Goal: Task Accomplishment & Management: Manage account settings

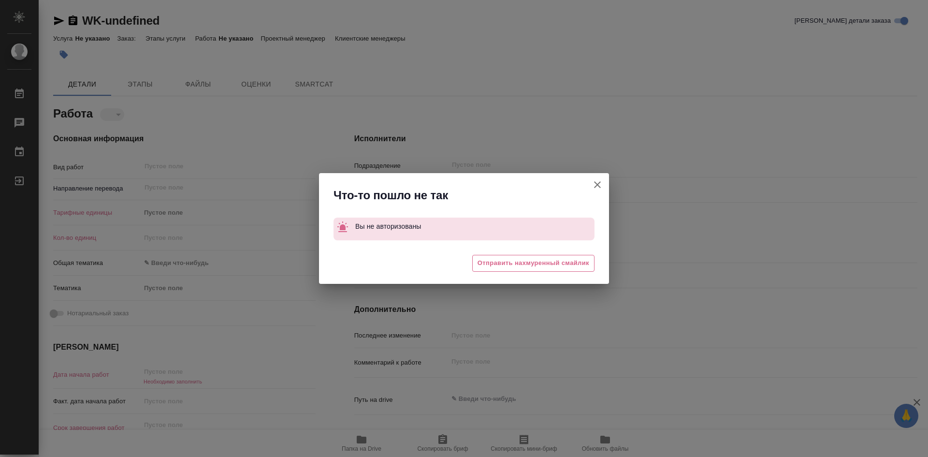
type textarea "x"
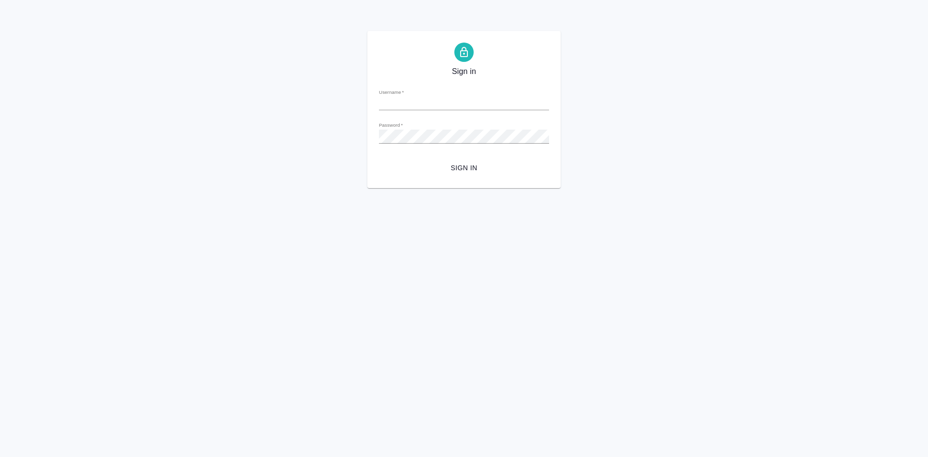
type input "[EMAIL_ADDRESS][DOMAIN_NAME]"
click at [359, 136] on div "Sign in Username   * t.soldatenkova@awatera.com Password   * urlPath   * / Sign…" at bounding box center [464, 109] width 928 height 157
click at [651, 188] on html "Sign in Username   * t.soldatenkova@awatera.com Password   * urlPath   * / Sign…" at bounding box center [464, 94] width 928 height 188
click at [475, 163] on span "Sign in" at bounding box center [464, 168] width 155 height 12
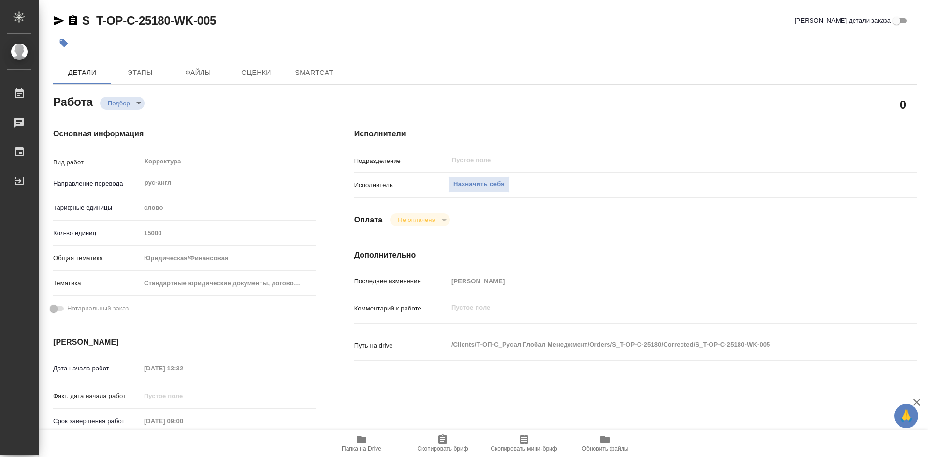
type textarea "x"
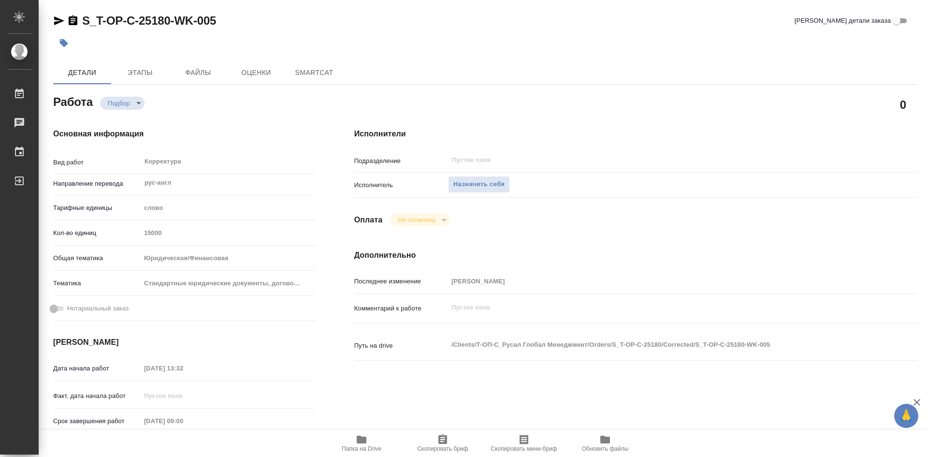
type textarea "x"
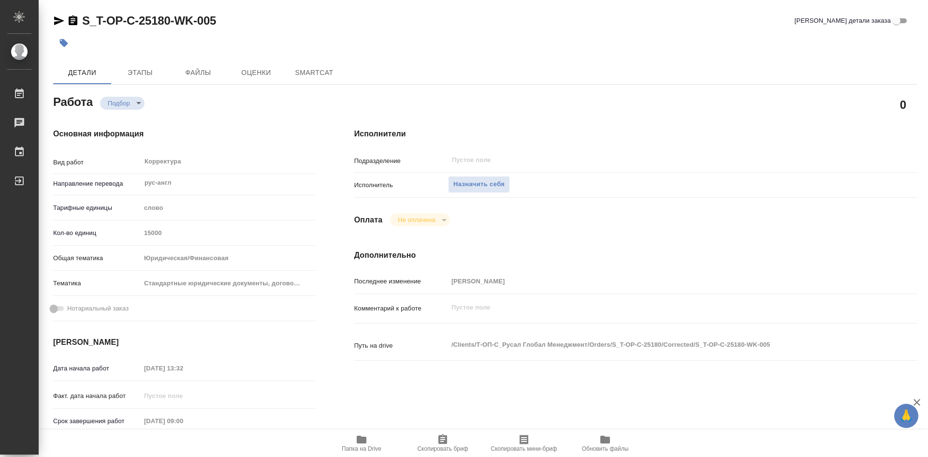
type textarea "x"
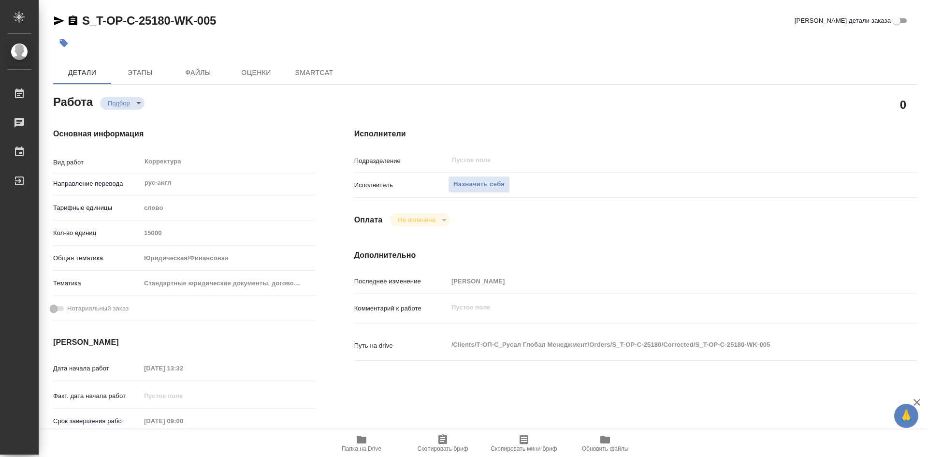
type textarea "x"
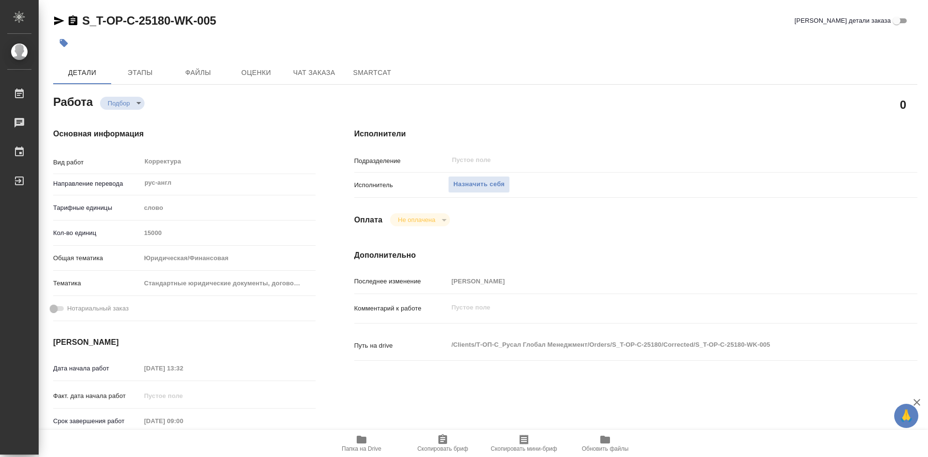
type textarea "x"
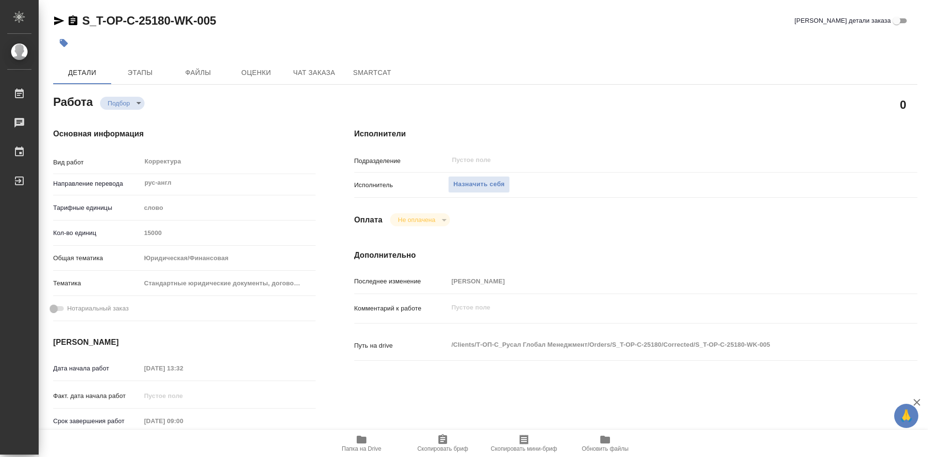
type textarea "x"
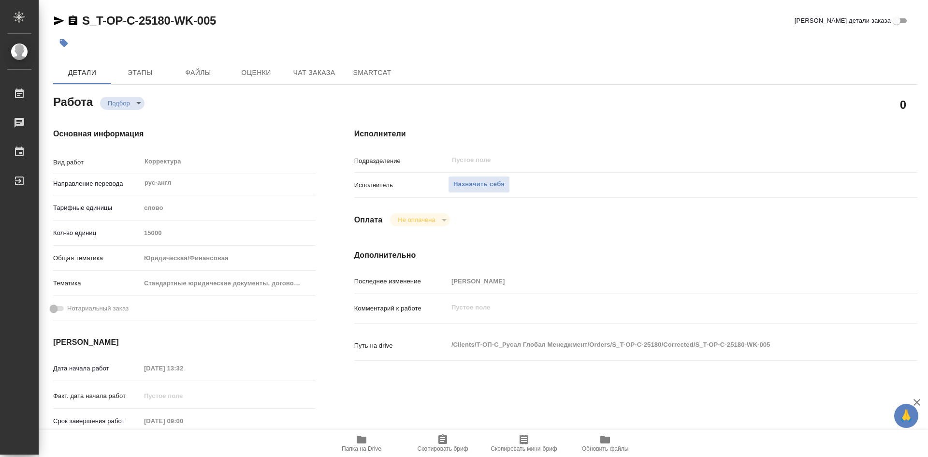
scroll to position [48, 0]
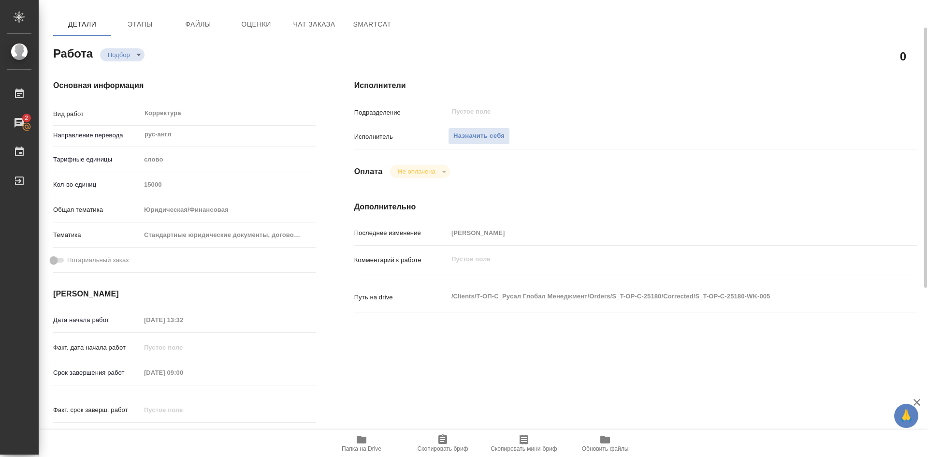
click at [364, 445] on icon "button" at bounding box center [362, 440] width 12 height 12
click at [143, 28] on span "Этапы" at bounding box center [140, 24] width 46 height 12
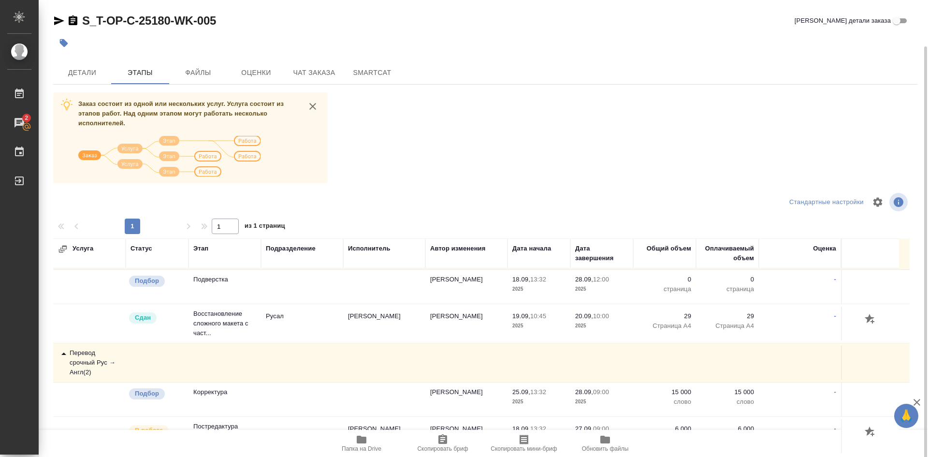
scroll to position [24, 0]
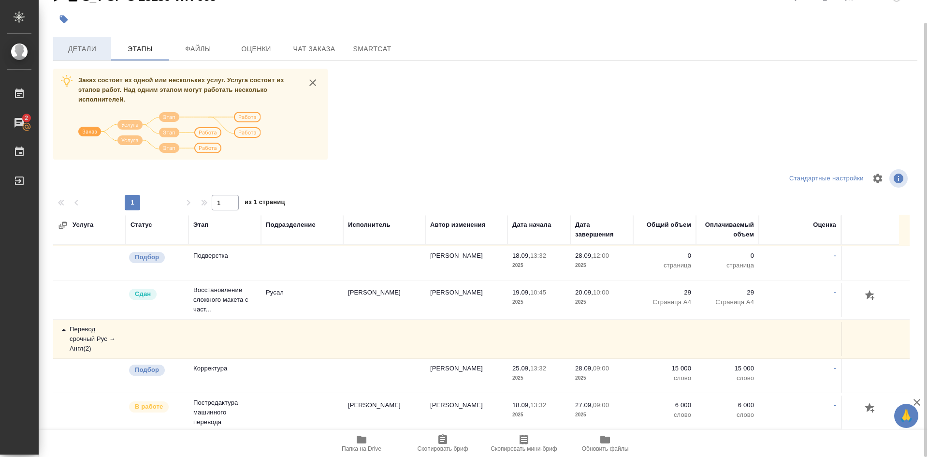
click at [71, 51] on span "Детали" at bounding box center [82, 49] width 46 height 12
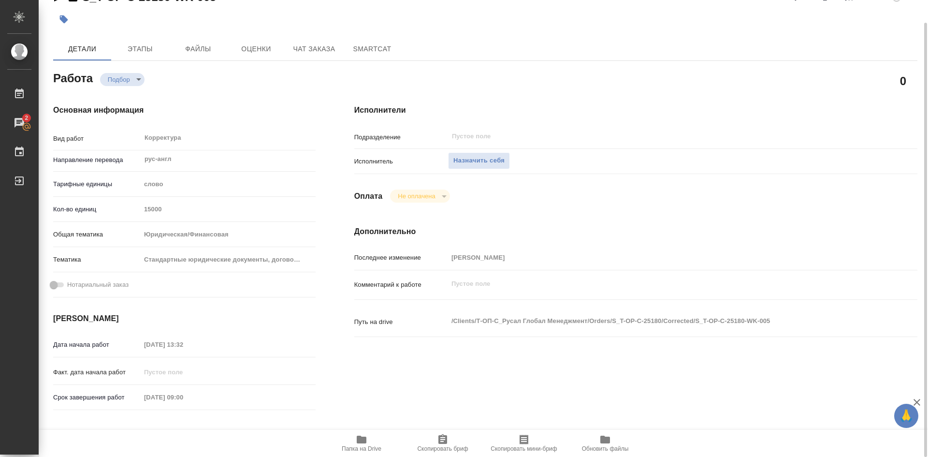
type textarea "x"
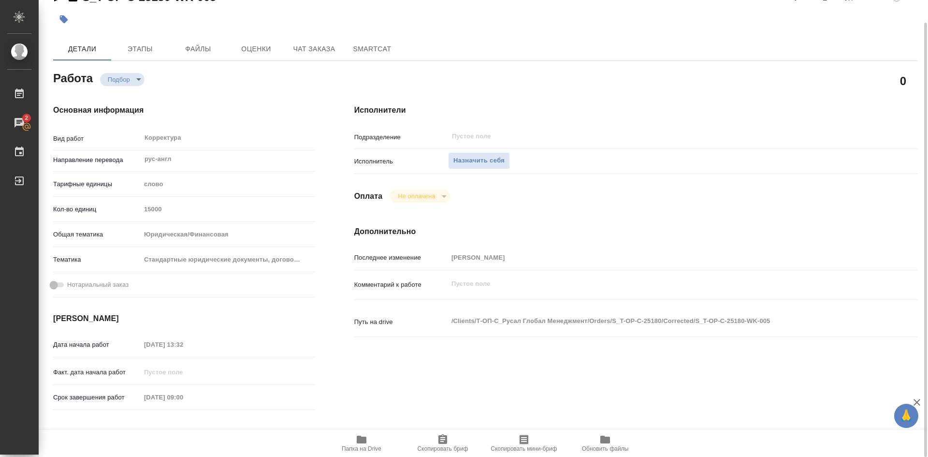
type textarea "x"
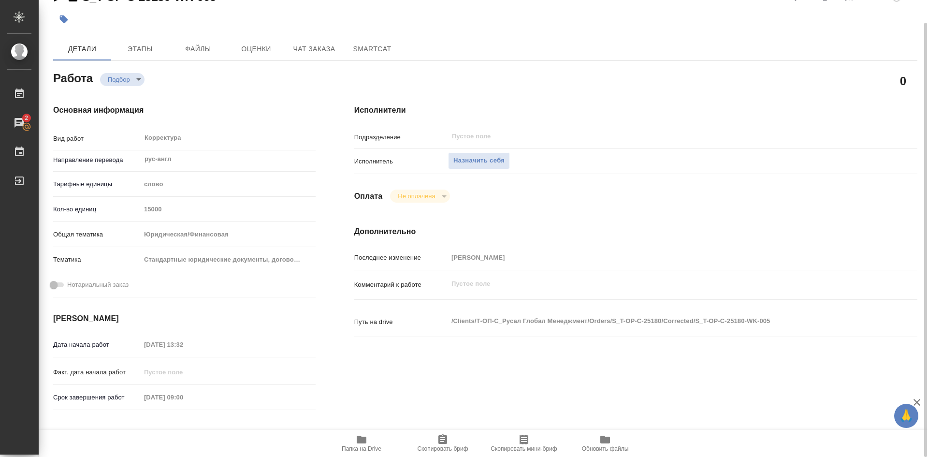
type textarea "x"
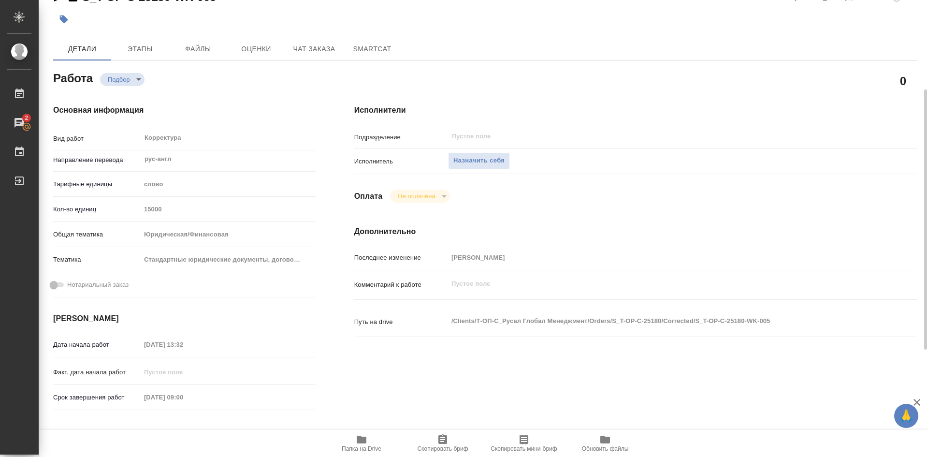
scroll to position [72, 0]
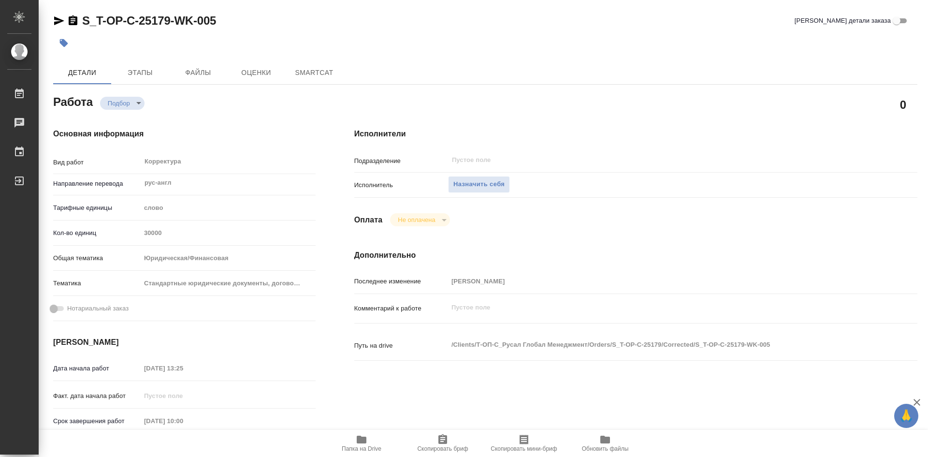
type textarea "x"
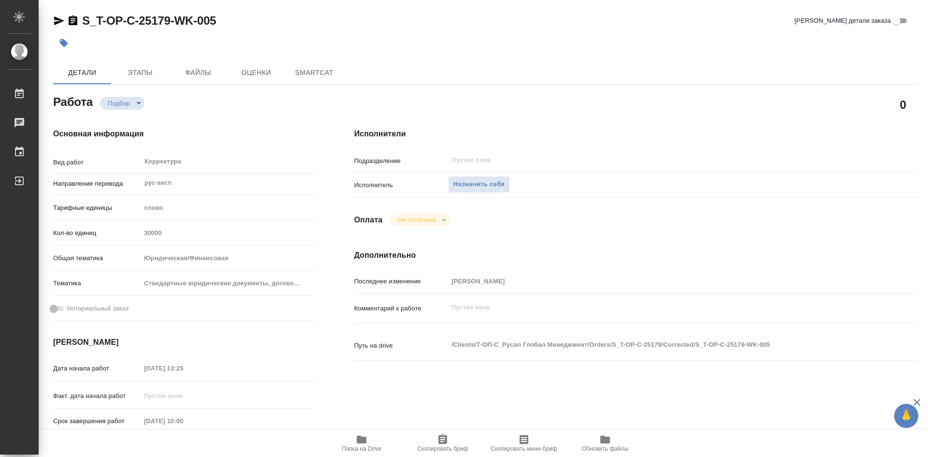
type textarea "x"
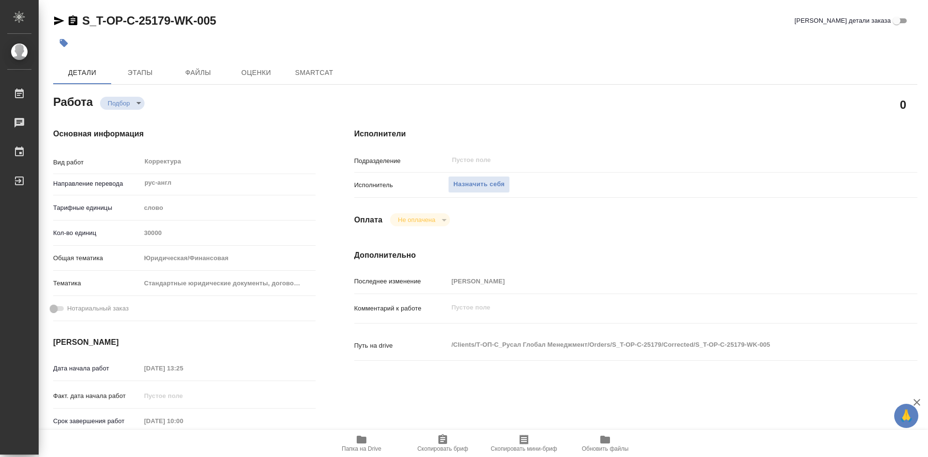
type textarea "x"
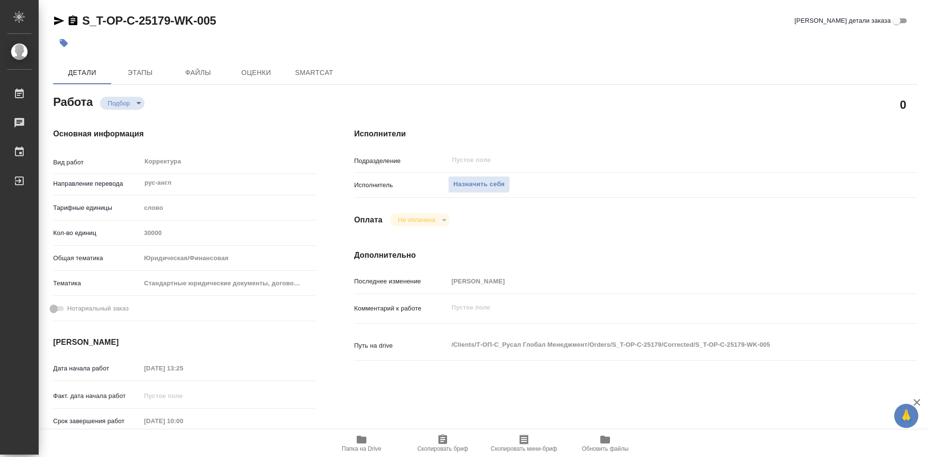
type textarea "x"
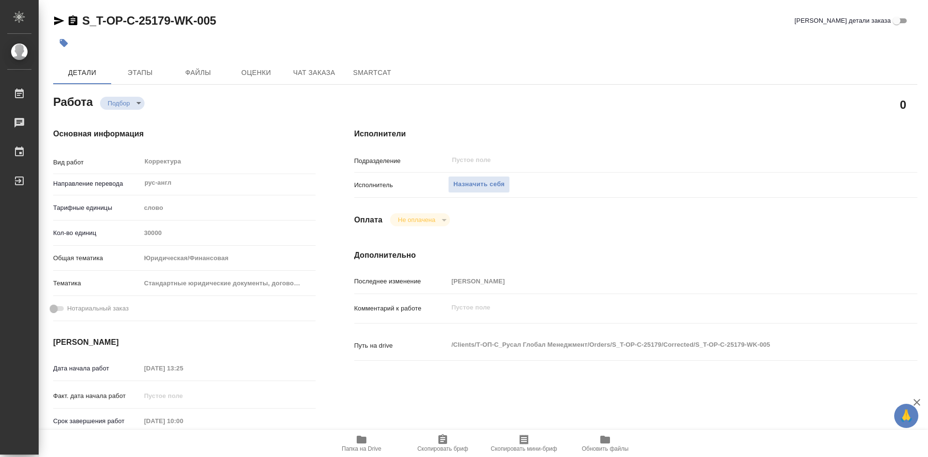
type textarea "x"
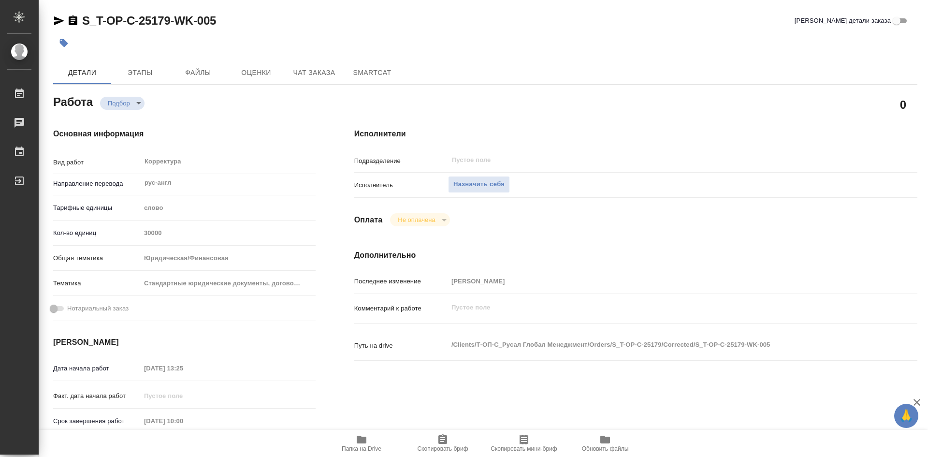
type textarea "x"
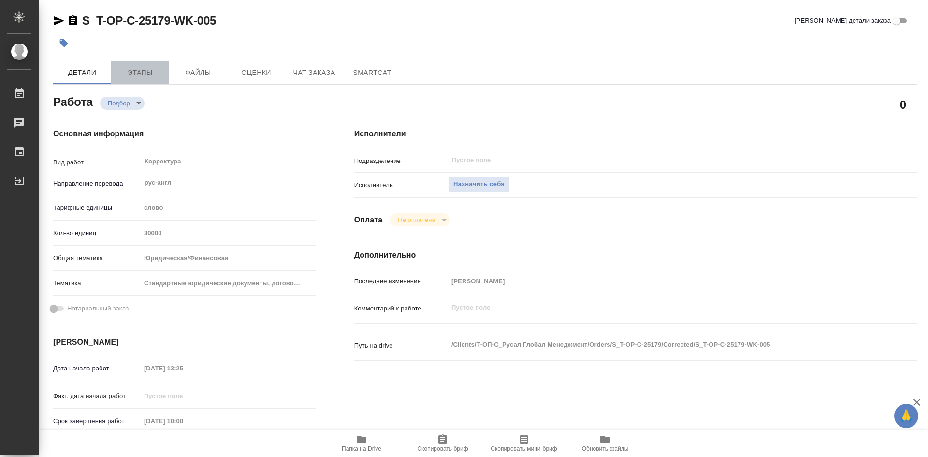
click at [141, 77] on span "Этапы" at bounding box center [140, 73] width 46 height 12
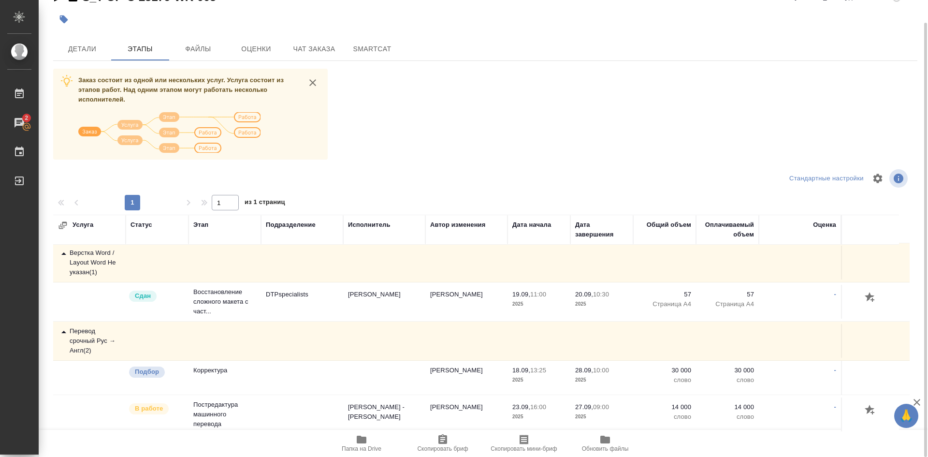
scroll to position [4, 0]
click at [78, 49] on span "Детали" at bounding box center [82, 49] width 46 height 12
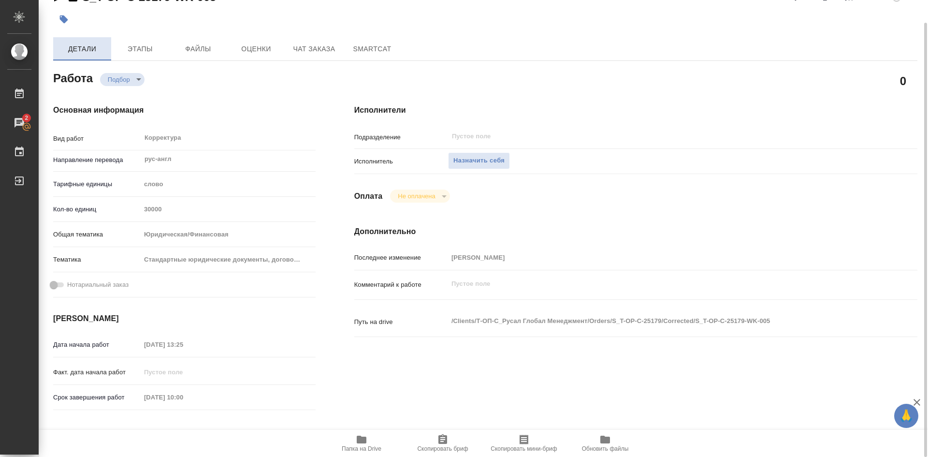
type textarea "x"
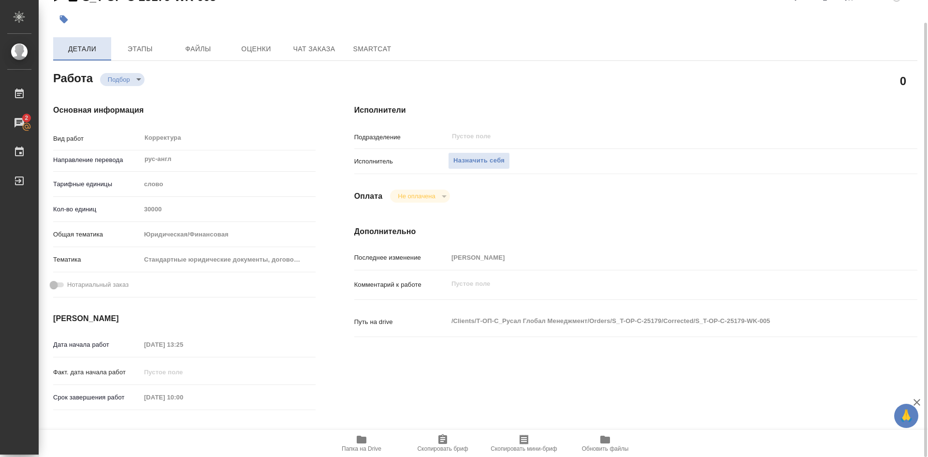
type textarea "x"
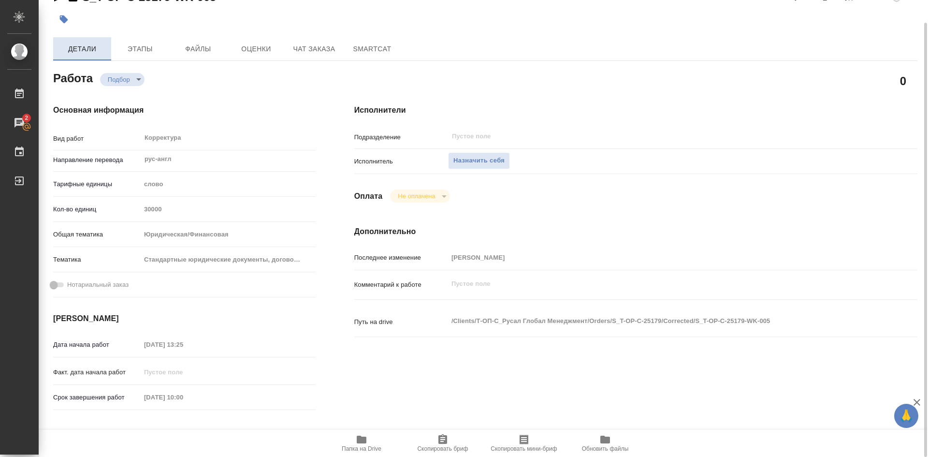
type textarea "x"
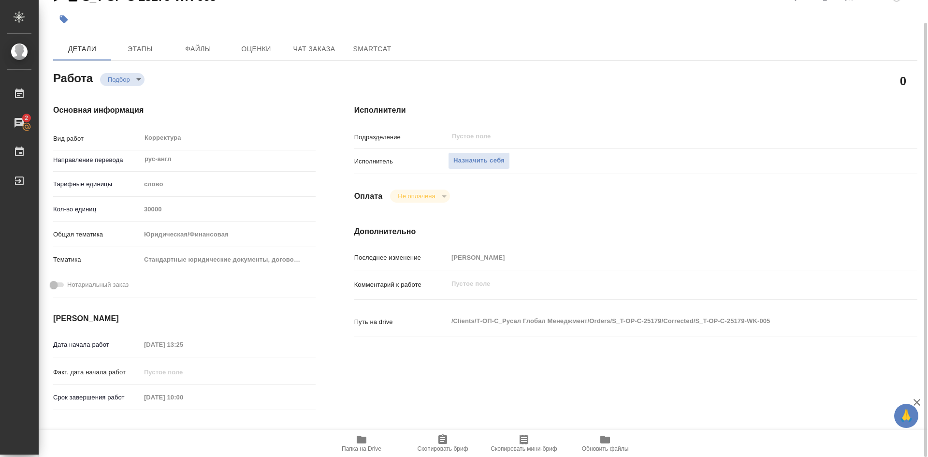
type textarea "x"
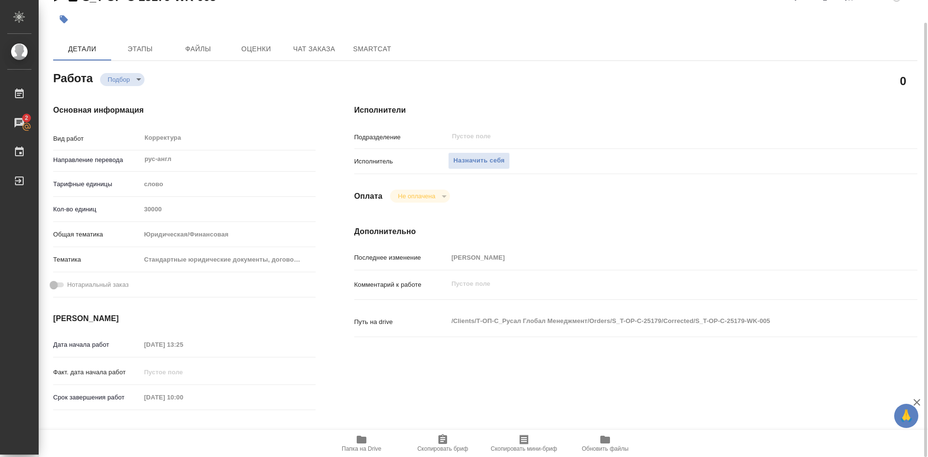
click at [362, 439] on icon "button" at bounding box center [362, 439] width 10 height 8
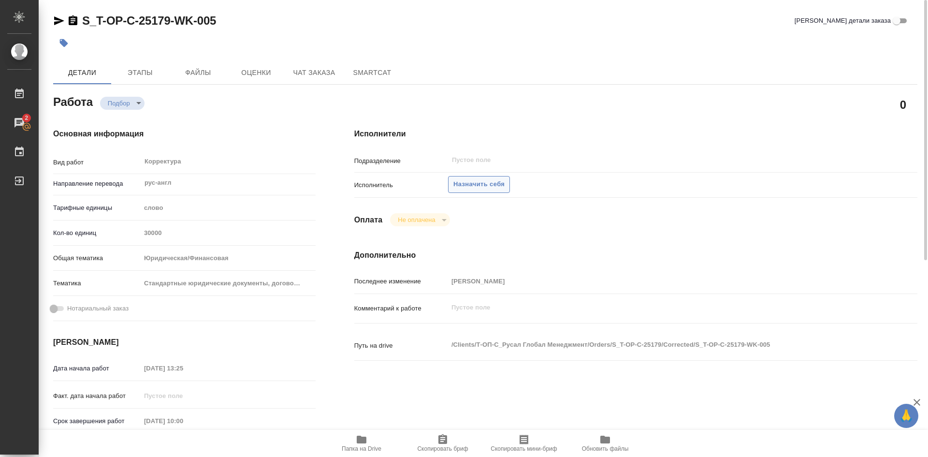
click at [477, 186] on span "Назначить себя" at bounding box center [478, 184] width 51 height 11
type textarea "x"
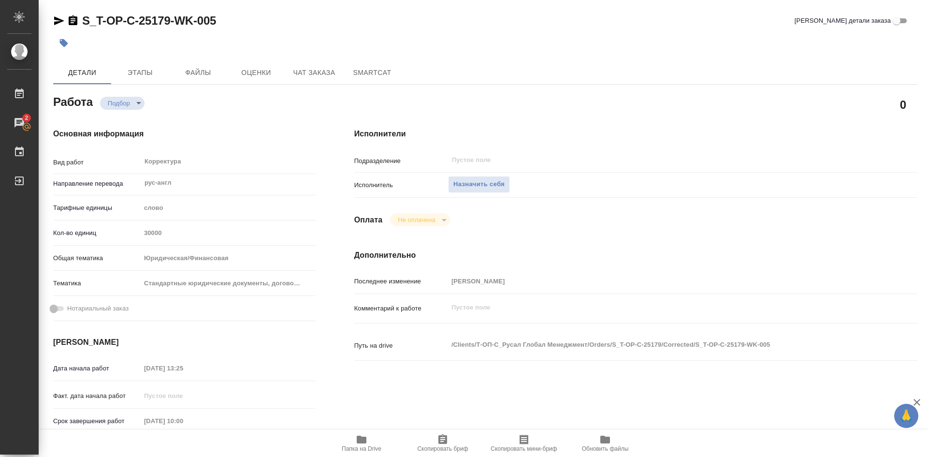
type textarea "x"
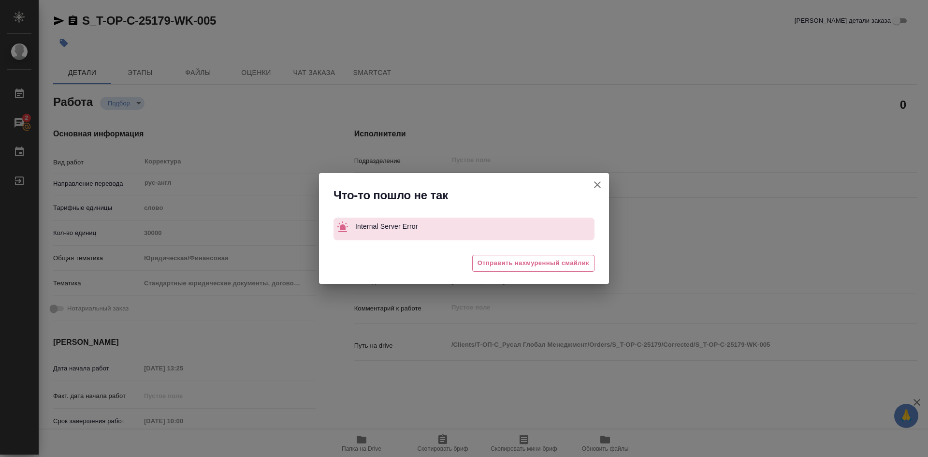
click at [646, 194] on div "Что-то пошло не так Internal Server Error 😓 Отправить нахмуренный смайлик" at bounding box center [464, 228] width 928 height 457
drag, startPoint x: 596, startPoint y: 185, endPoint x: 584, endPoint y: 180, distance: 13.6
click at [596, 185] on icon "button" at bounding box center [598, 185] width 12 height 12
type textarea "x"
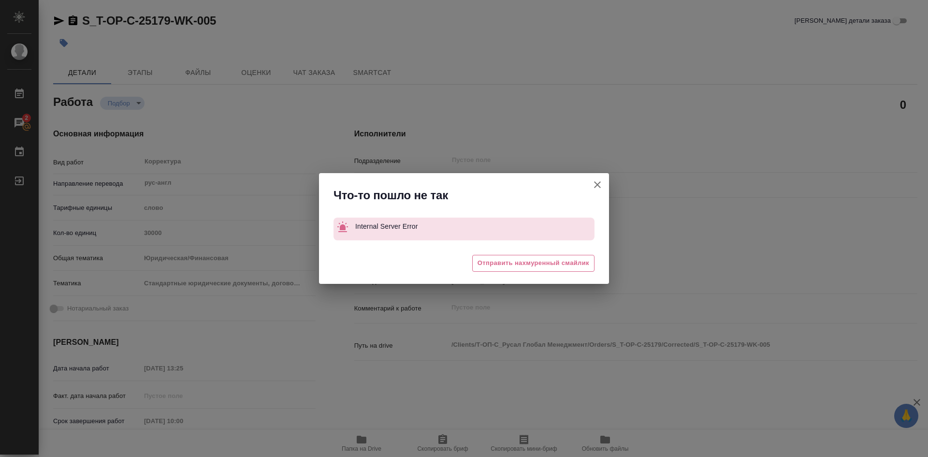
type textarea "x"
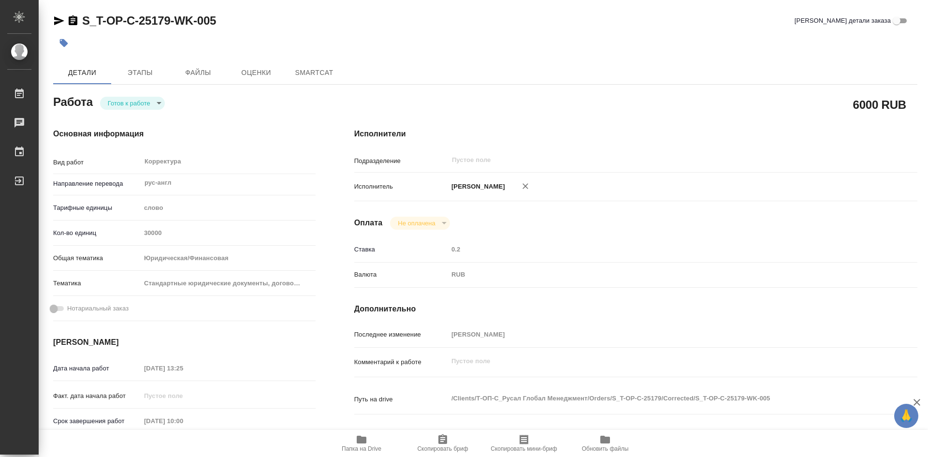
type textarea "x"
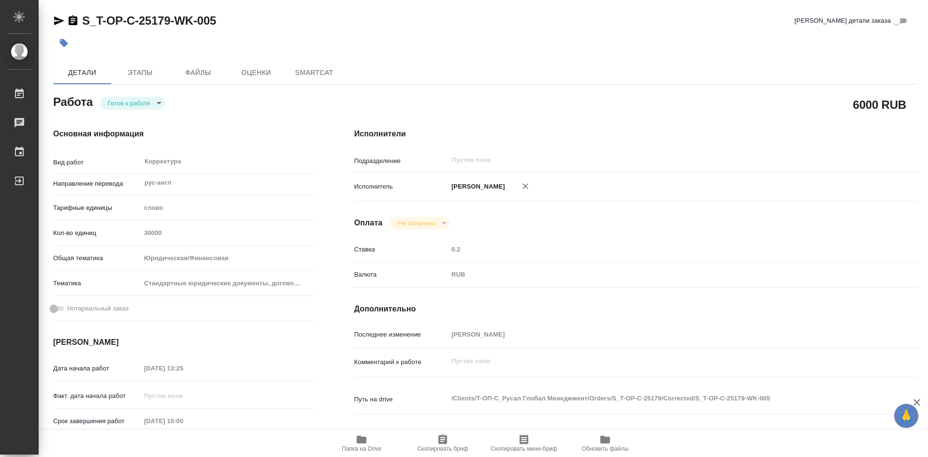
type textarea "x"
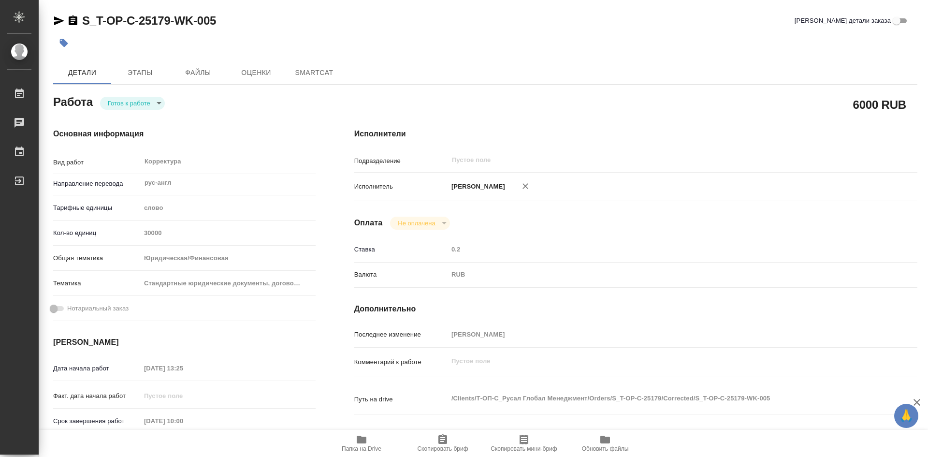
type textarea "x"
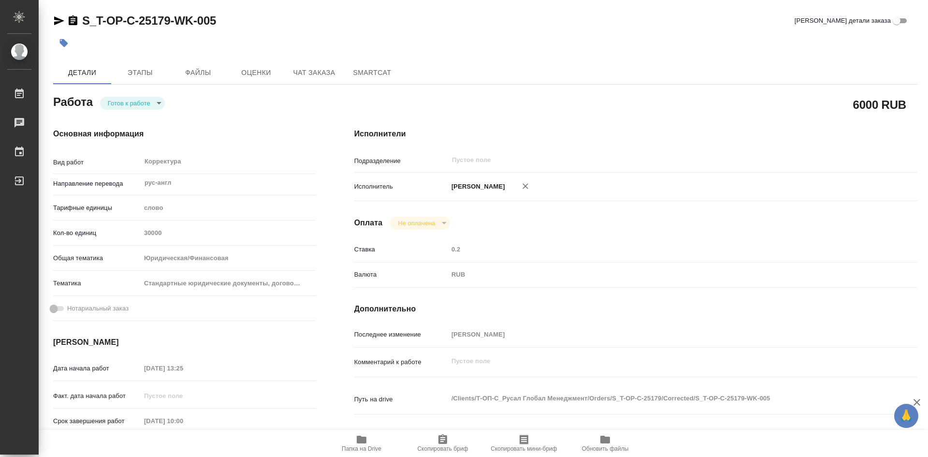
type textarea "x"
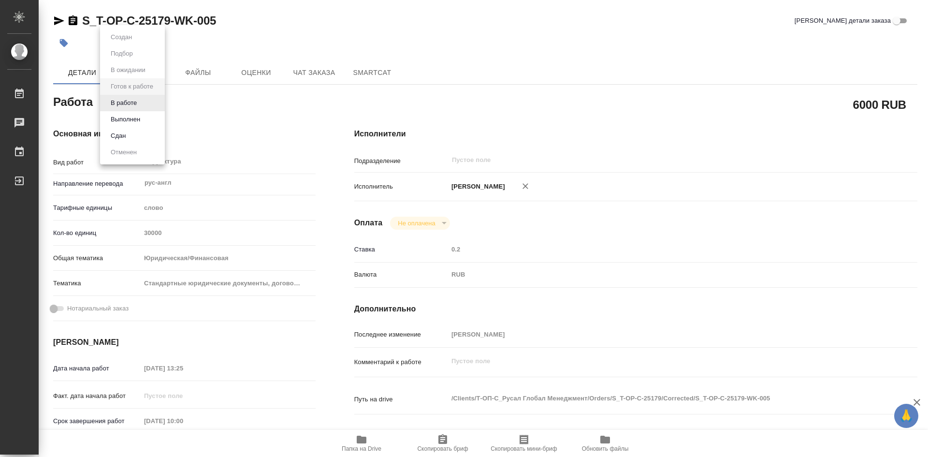
click at [159, 103] on body "🙏 .cls-1 fill:#fff; AWATERA Soldatenkova Tatyana Работы Чаты График Выйти S_T-O…" at bounding box center [464, 228] width 928 height 457
type textarea "x"
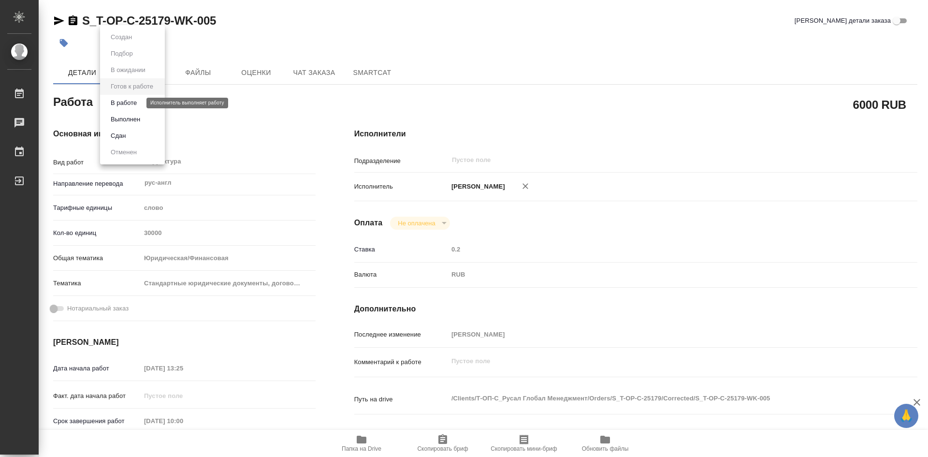
type textarea "x"
click at [134, 102] on button "В работе" at bounding box center [124, 103] width 32 height 11
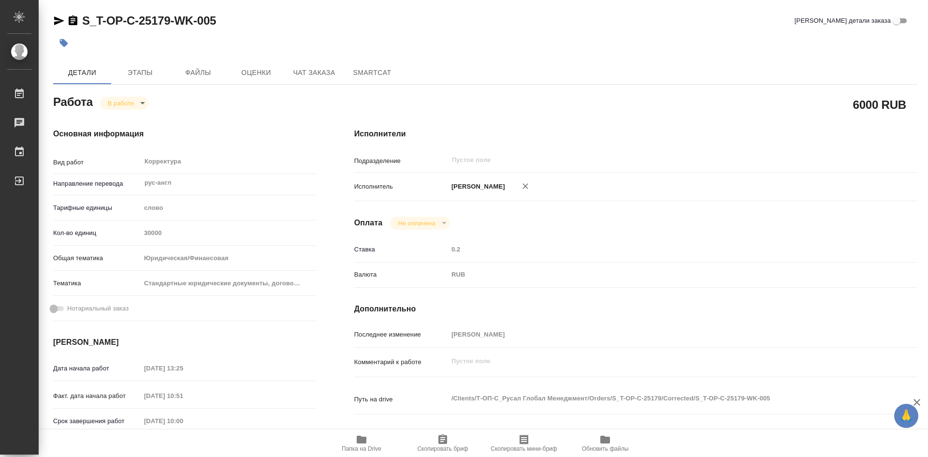
type textarea "x"
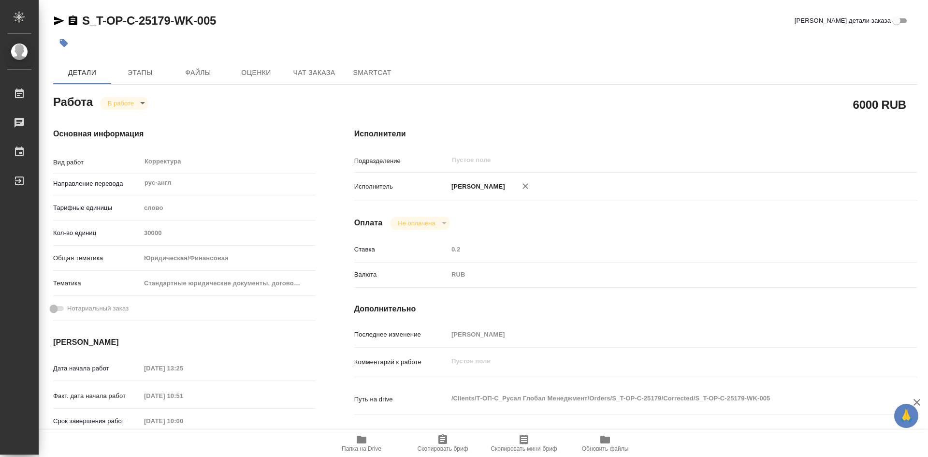
type textarea "x"
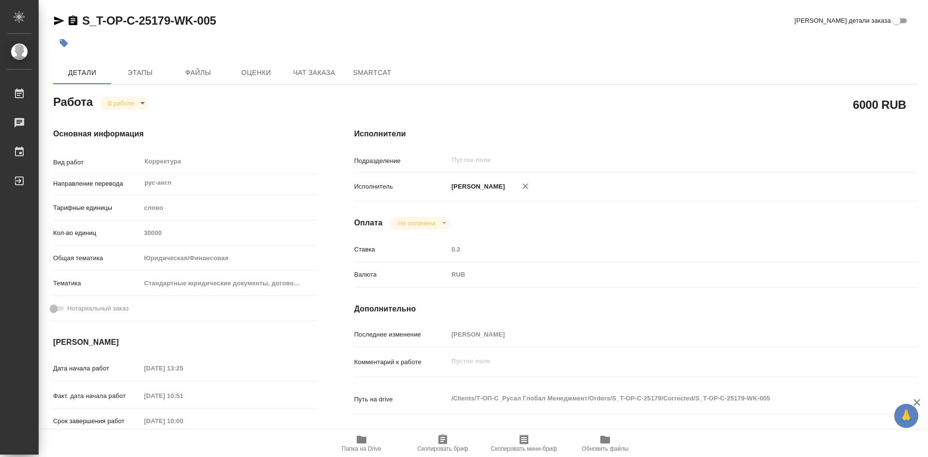
type textarea "x"
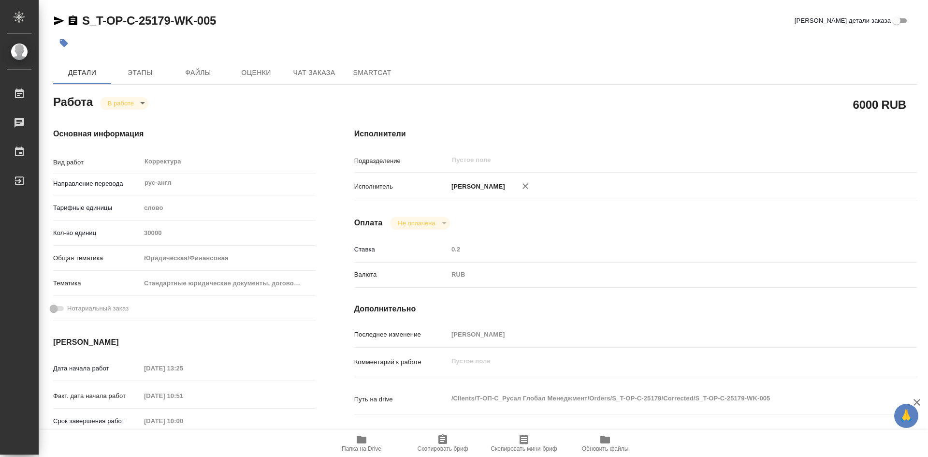
type textarea "x"
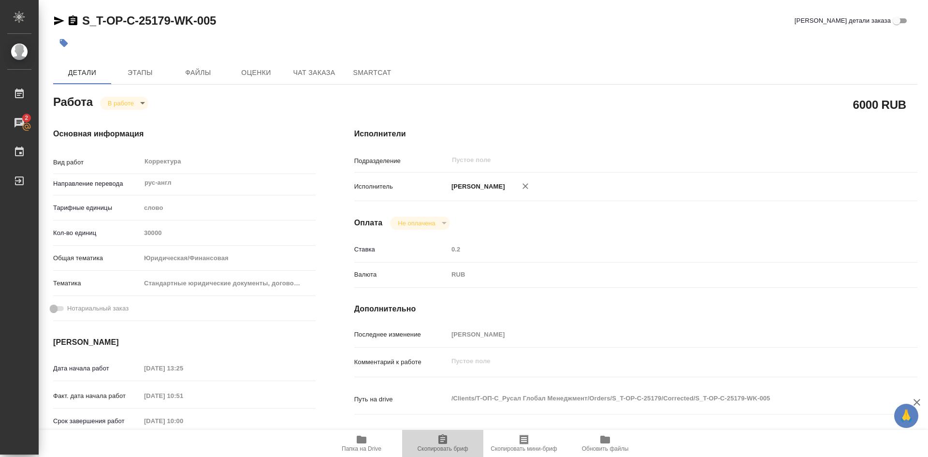
click at [442, 440] on icon "button" at bounding box center [442, 439] width 9 height 10
type textarea "x"
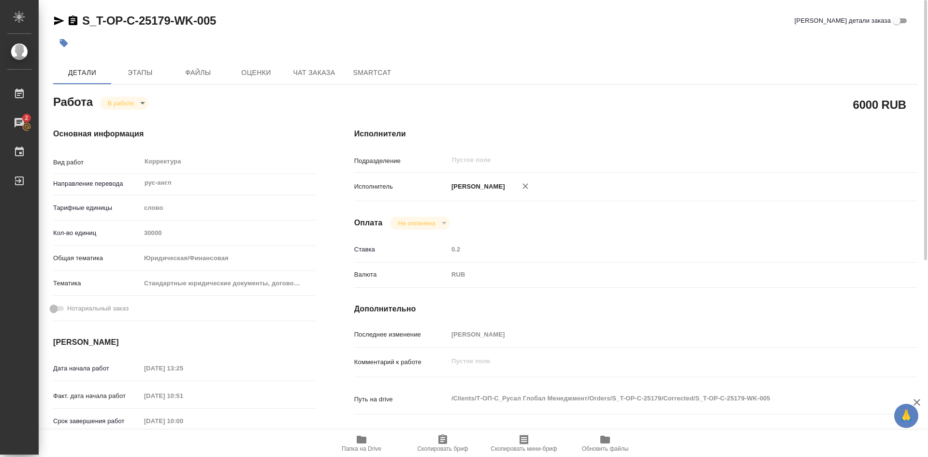
type textarea "x"
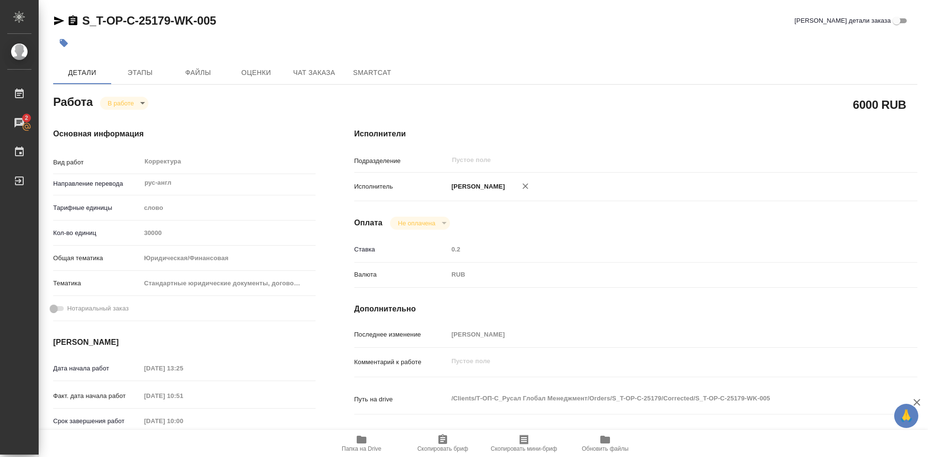
type textarea "x"
